Goal: Task Accomplishment & Management: Complete application form

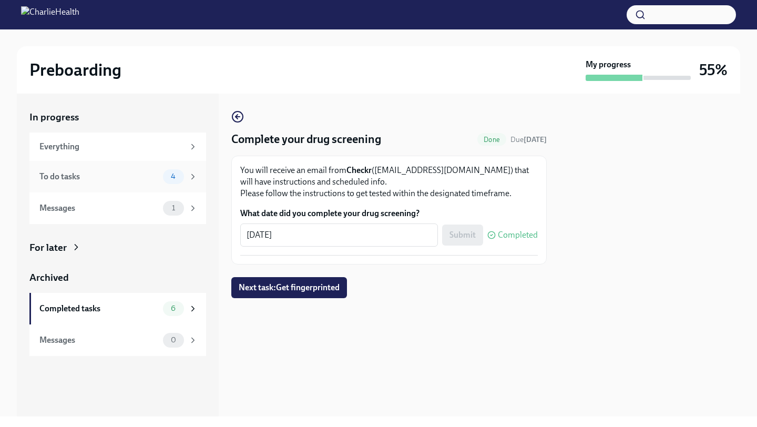
click at [105, 180] on div "To do tasks" at bounding box center [98, 177] width 119 height 12
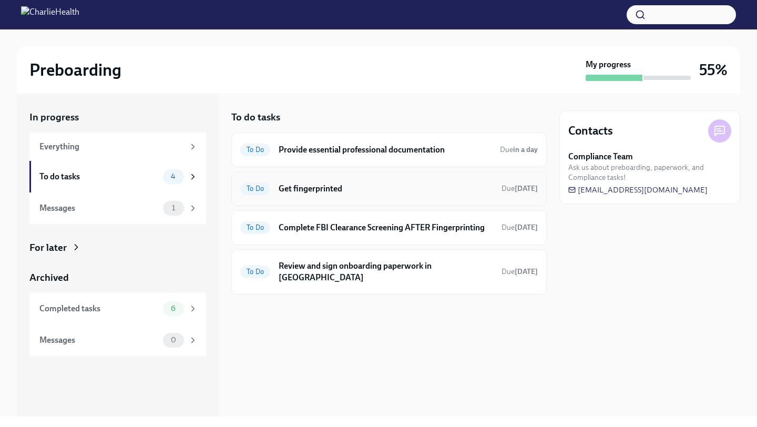
click at [332, 189] on h6 "Get fingerprinted" at bounding box center [386, 189] width 215 height 12
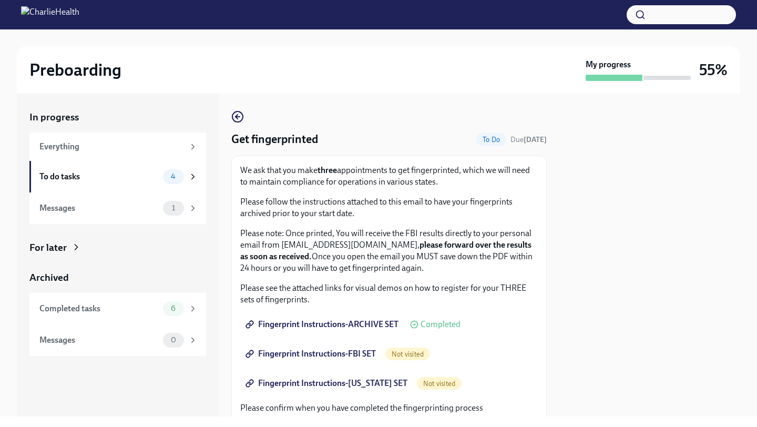
click at [349, 354] on span "Fingerprint Instructions-FBI SET" at bounding box center [312, 354] width 128 height 11
click at [350, 383] on span "Fingerprint Instructions-[US_STATE] SET" at bounding box center [328, 383] width 160 height 11
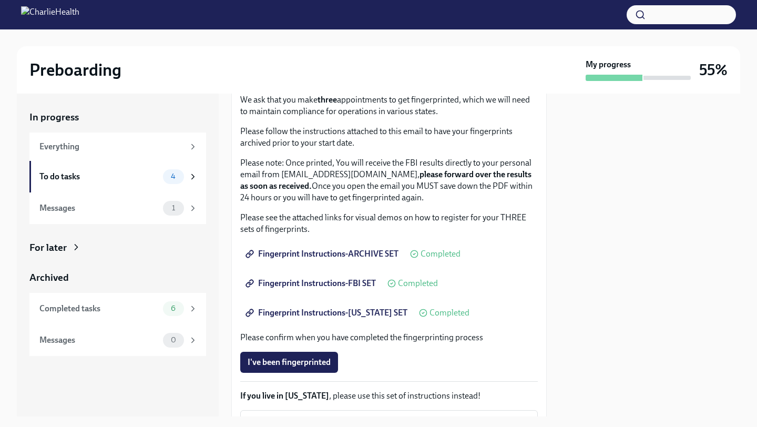
scroll to position [93, 0]
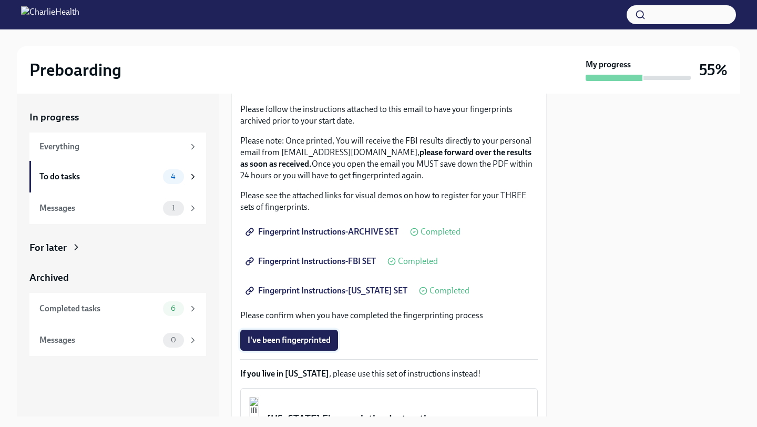
click at [310, 342] on span "I've been fingerprinted" at bounding box center [289, 340] width 83 height 11
click at [135, 173] on div "To do tasks" at bounding box center [98, 177] width 119 height 12
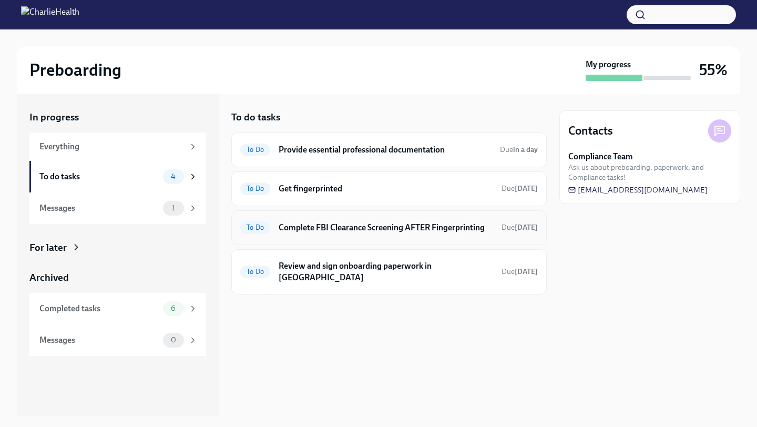
click at [300, 232] on h6 "Complete FBI Clearance Screening AFTER Fingerprinting" at bounding box center [386, 228] width 215 height 12
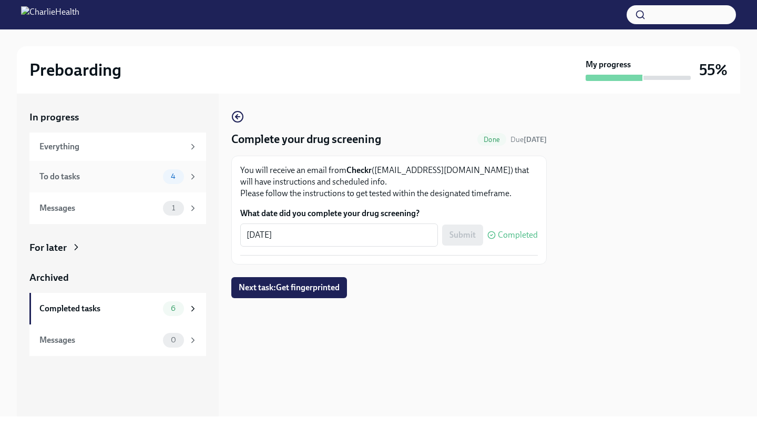
click at [85, 183] on div "To do tasks 4" at bounding box center [118, 176] width 158 height 15
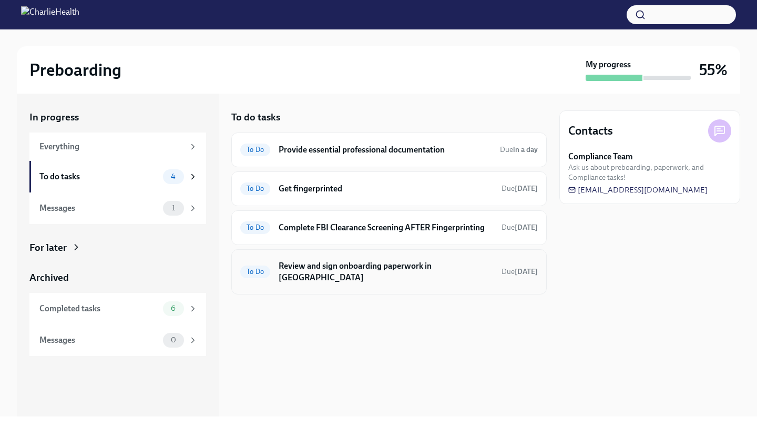
click at [363, 269] on h6 "Review and sign onboarding paperwork in [GEOGRAPHIC_DATA]" at bounding box center [386, 271] width 215 height 23
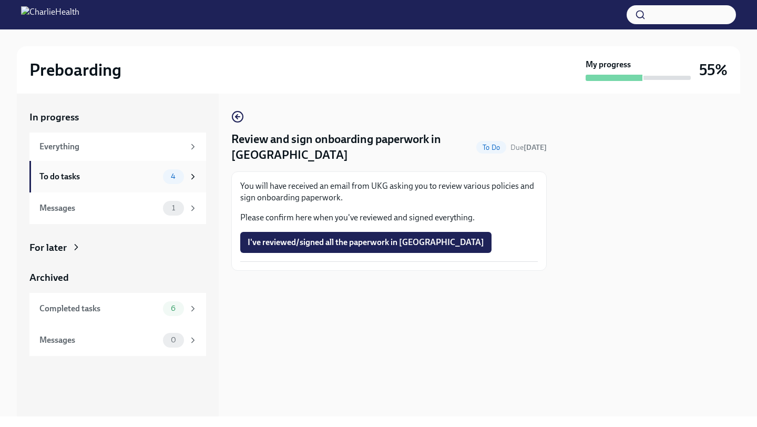
click at [123, 180] on div "To do tasks" at bounding box center [98, 177] width 119 height 12
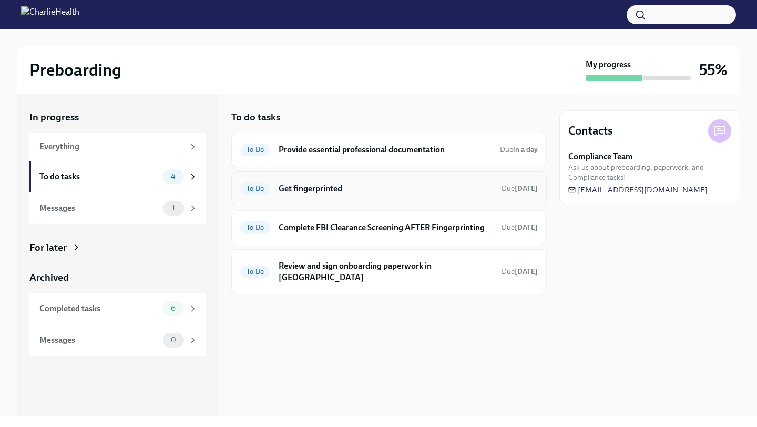
click at [298, 191] on h6 "Get fingerprinted" at bounding box center [386, 189] width 215 height 12
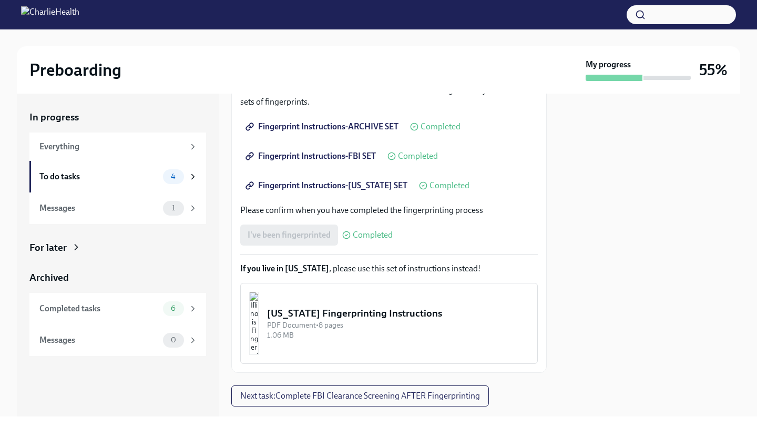
scroll to position [221, 0]
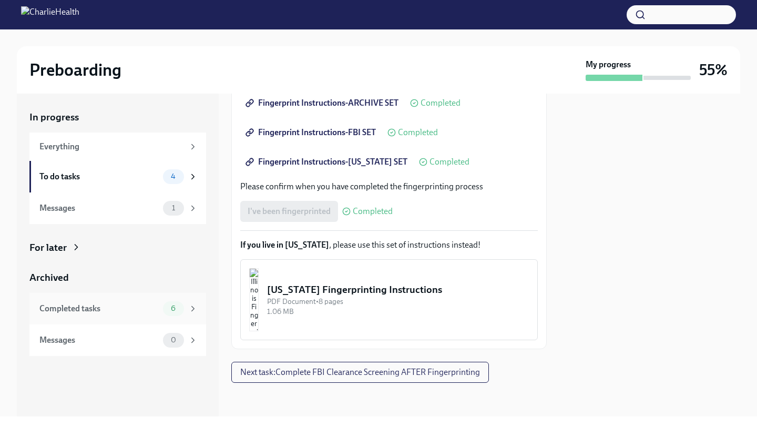
click at [107, 306] on div "Completed tasks" at bounding box center [98, 309] width 119 height 12
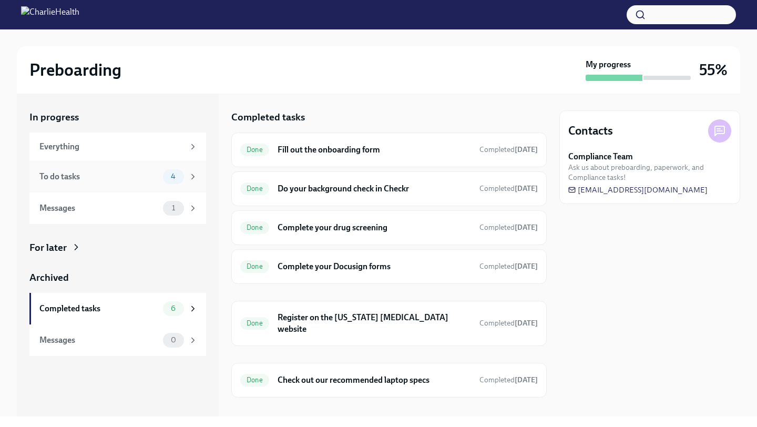
click at [96, 180] on div "To do tasks" at bounding box center [98, 177] width 119 height 12
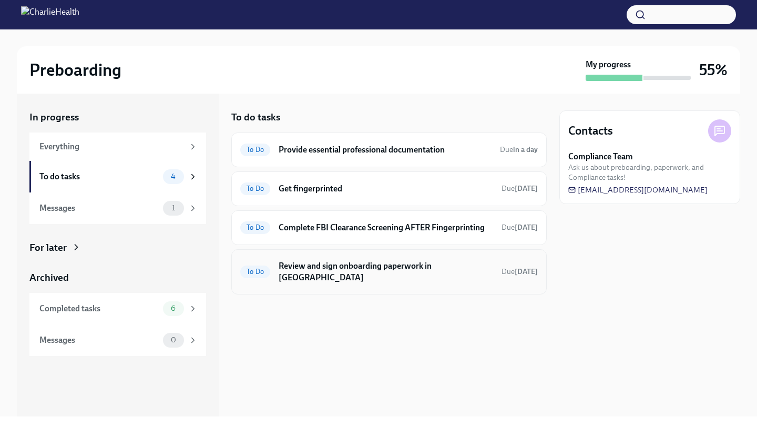
click at [386, 270] on h6 "Review and sign onboarding paperwork in [GEOGRAPHIC_DATA]" at bounding box center [386, 271] width 215 height 23
